Goal: Transaction & Acquisition: Purchase product/service

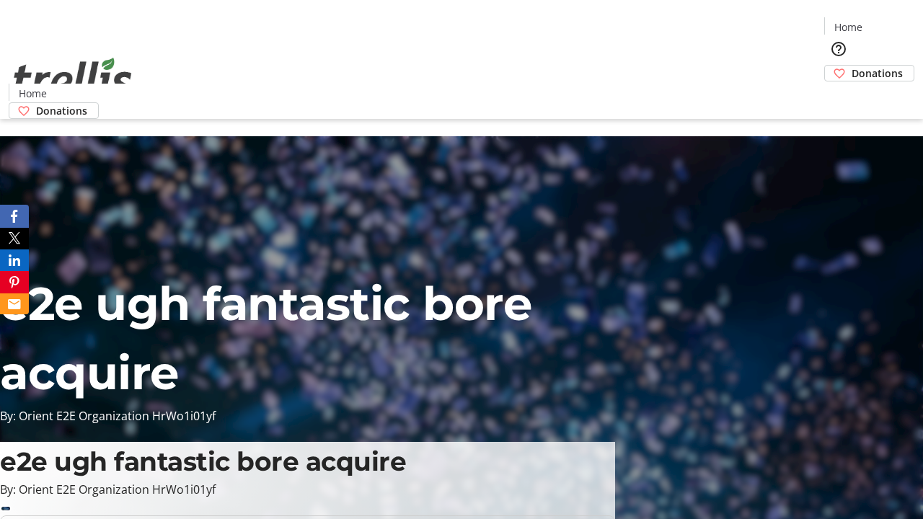
click at [852, 66] on span "Donations" at bounding box center [877, 73] width 51 height 15
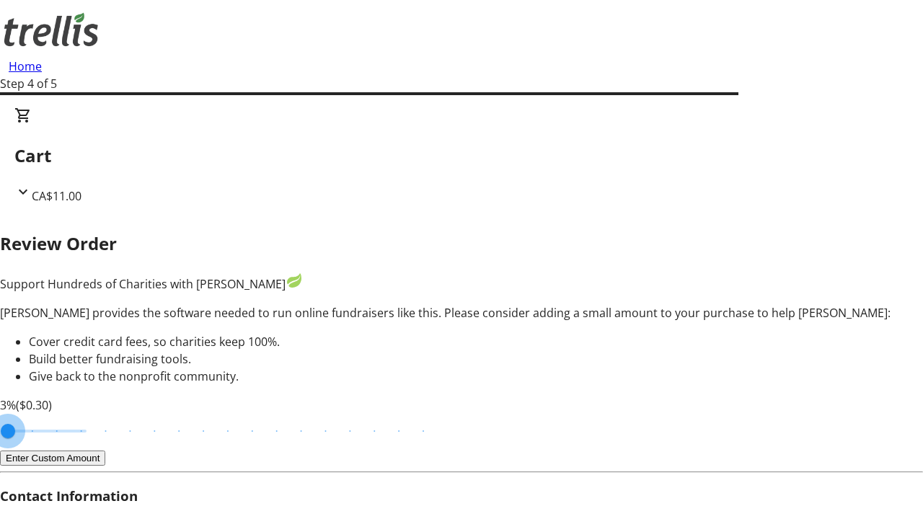
type input "3"
click at [97, 415] on input "Cover fees percentage" at bounding box center [46, 431] width 111 height 32
